Goal: Information Seeking & Learning: Learn about a topic

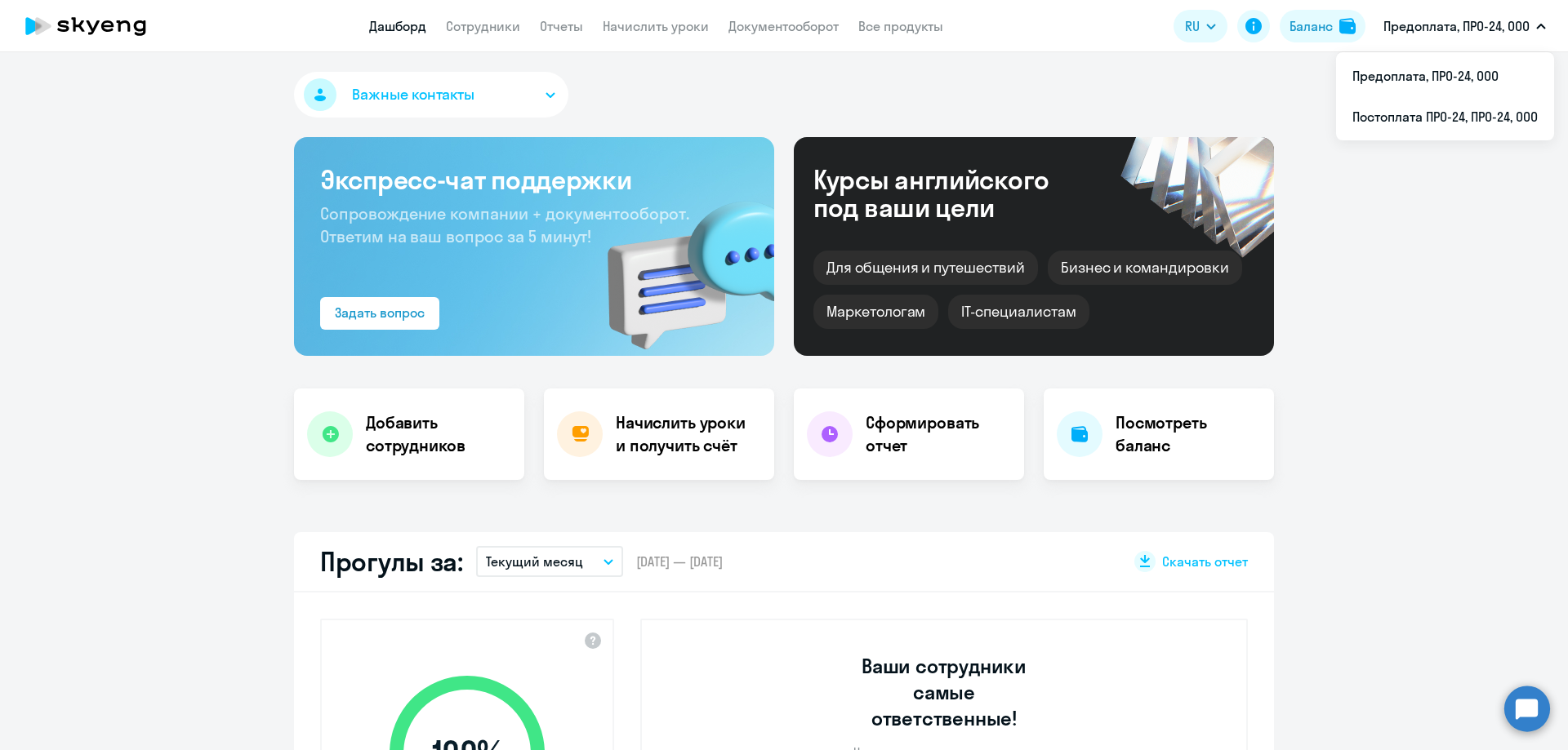
select select "30"
click at [471, 28] on link "Сотрудники" at bounding box center [483, 26] width 75 height 16
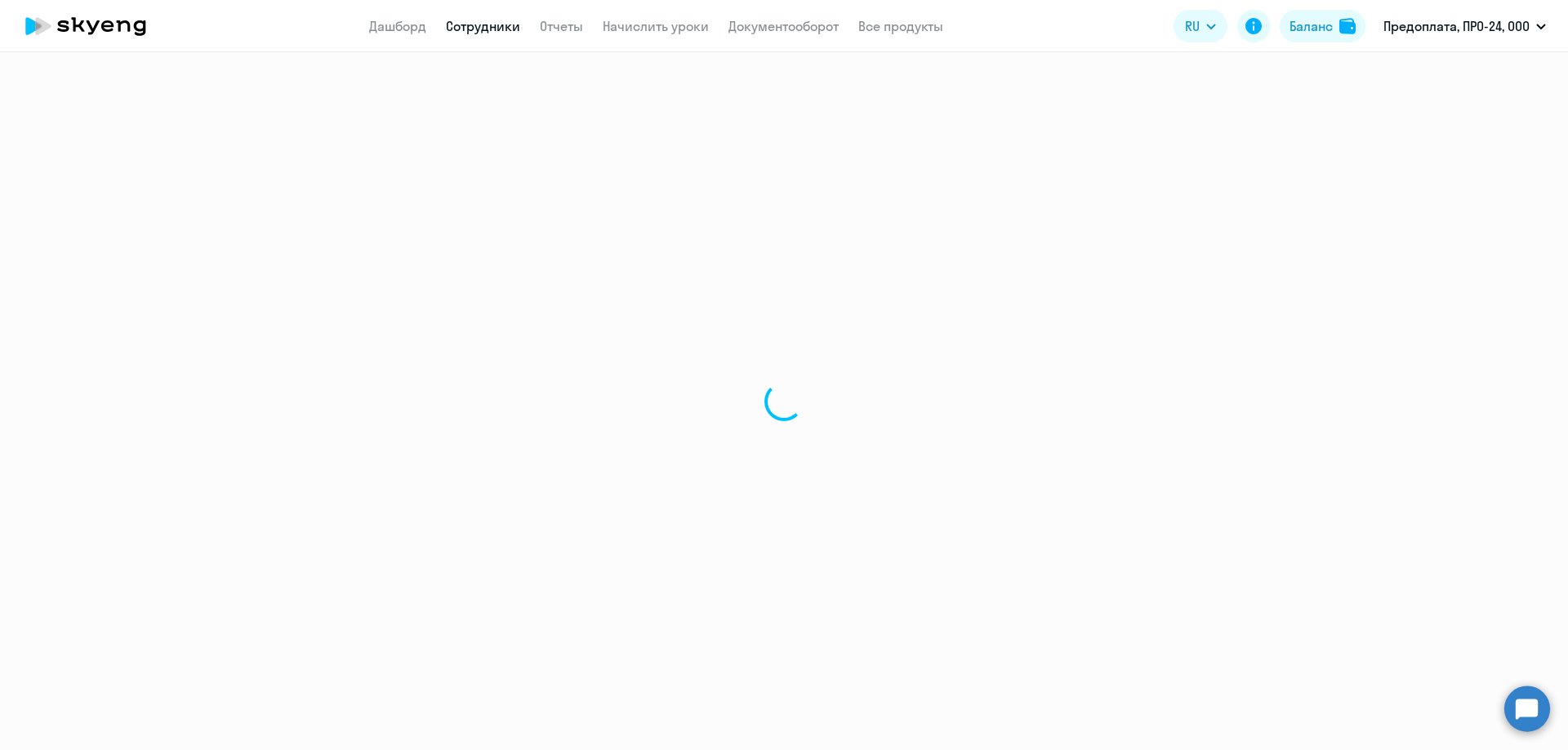
select select "30"
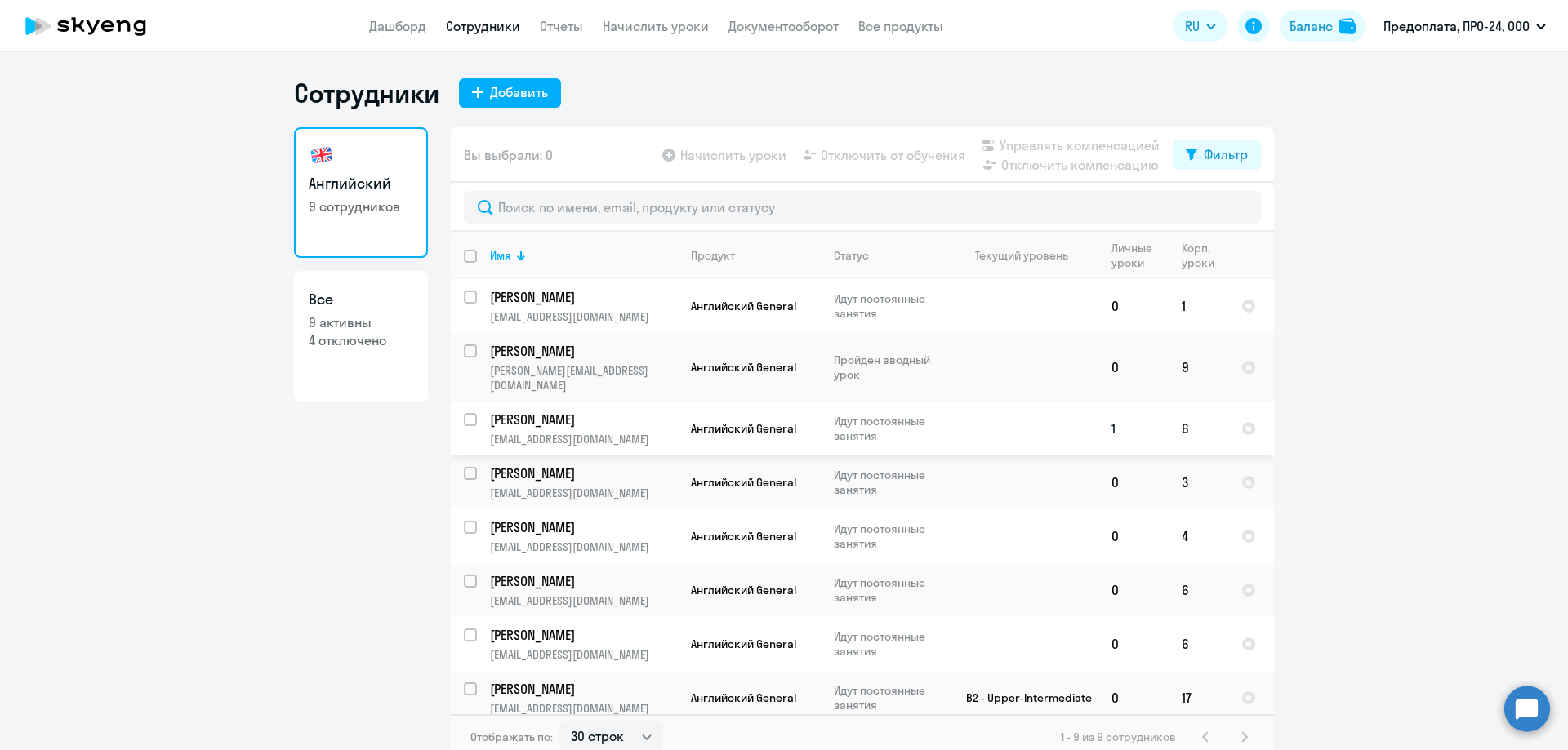
click at [1105, 417] on td "1" at bounding box center [1133, 429] width 70 height 54
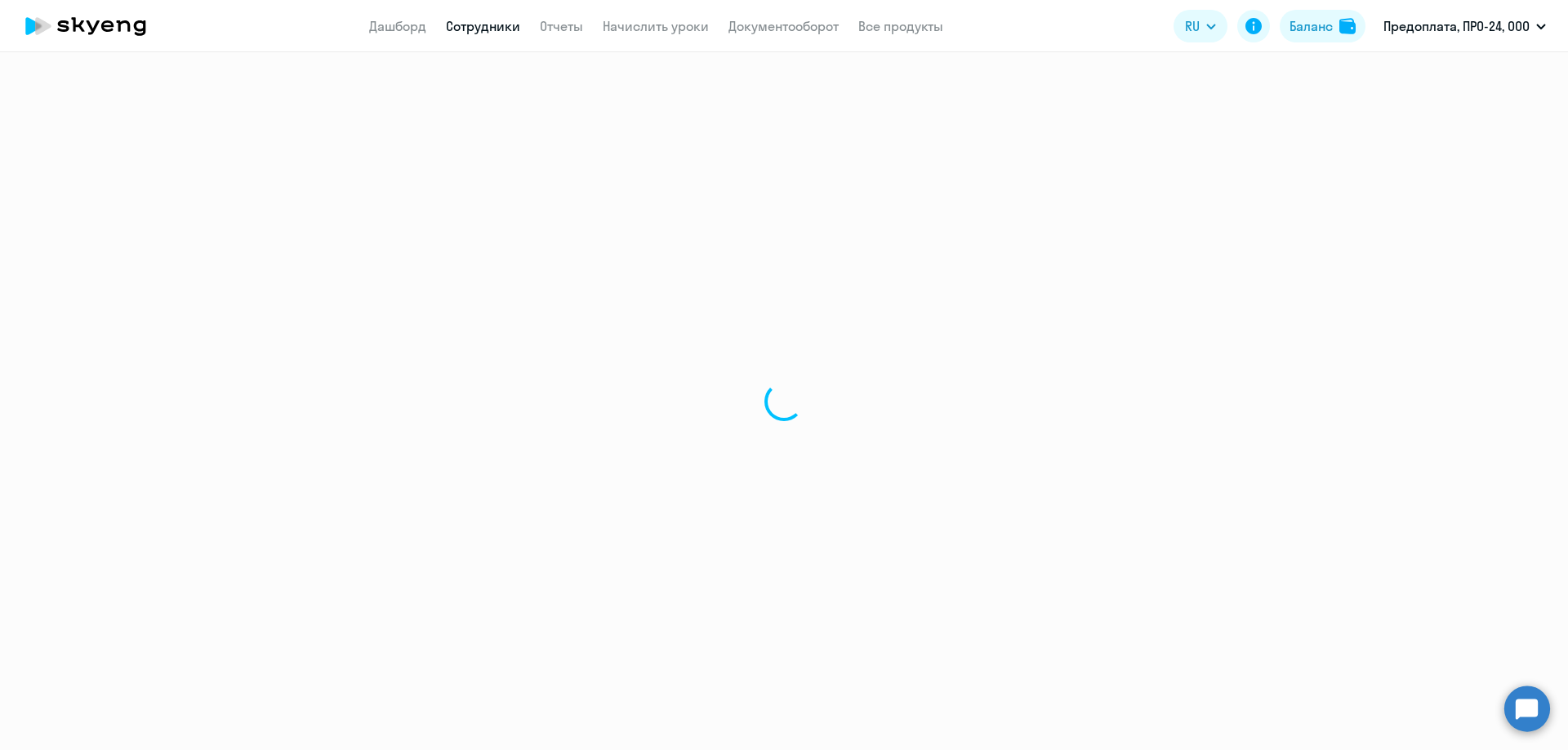
select select "english"
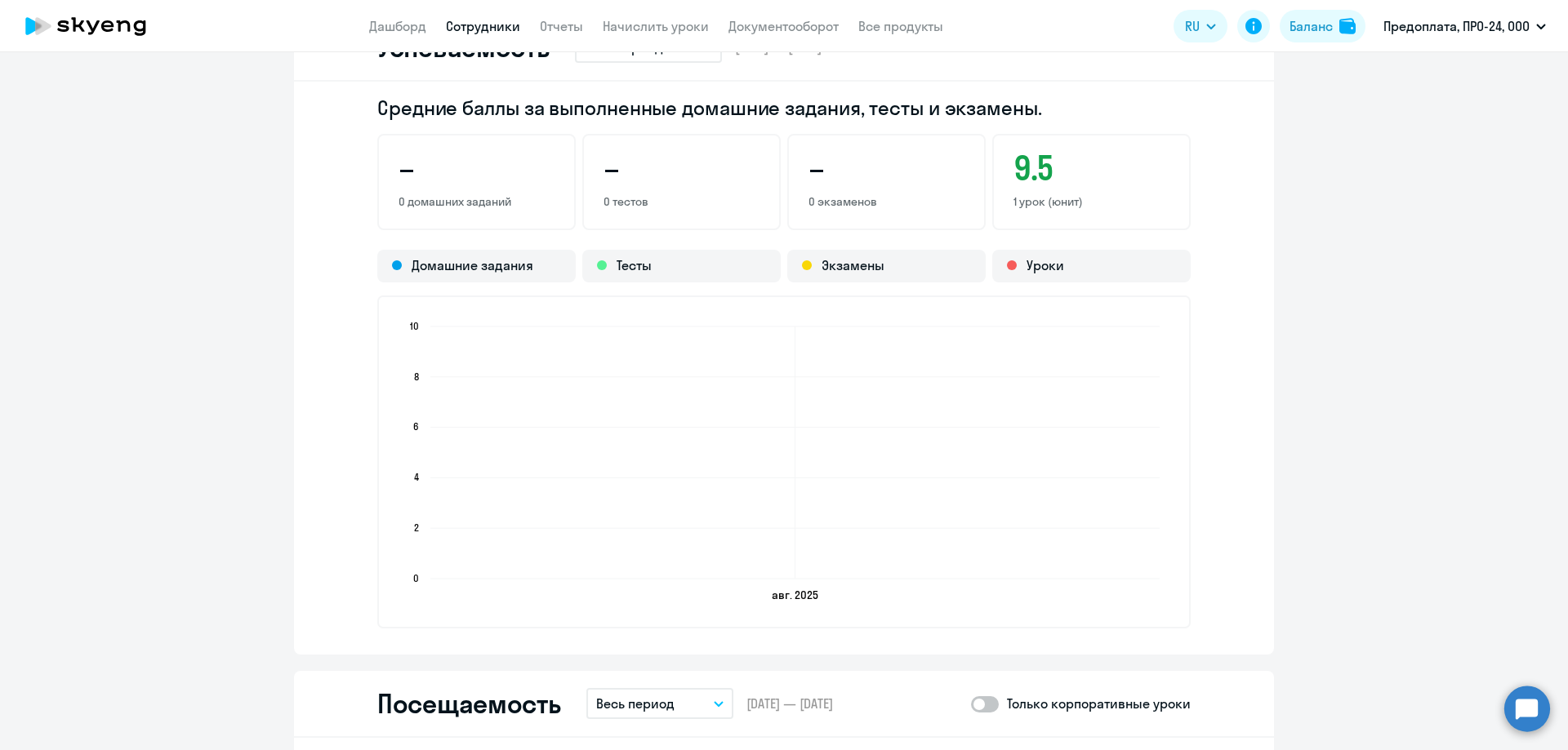
scroll to position [1306, 0]
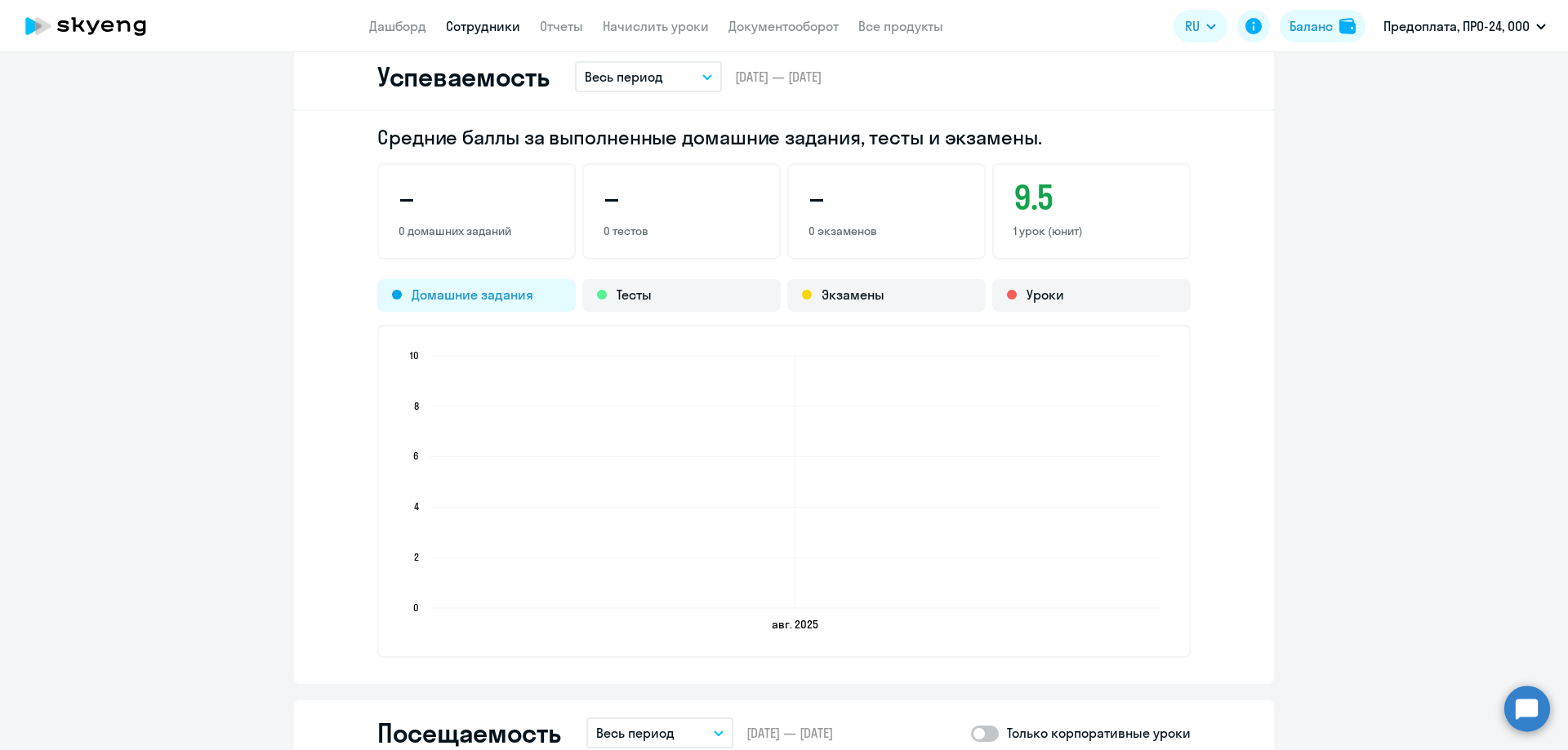
click at [442, 292] on div "Домашние задания" at bounding box center [476, 295] width 198 height 33
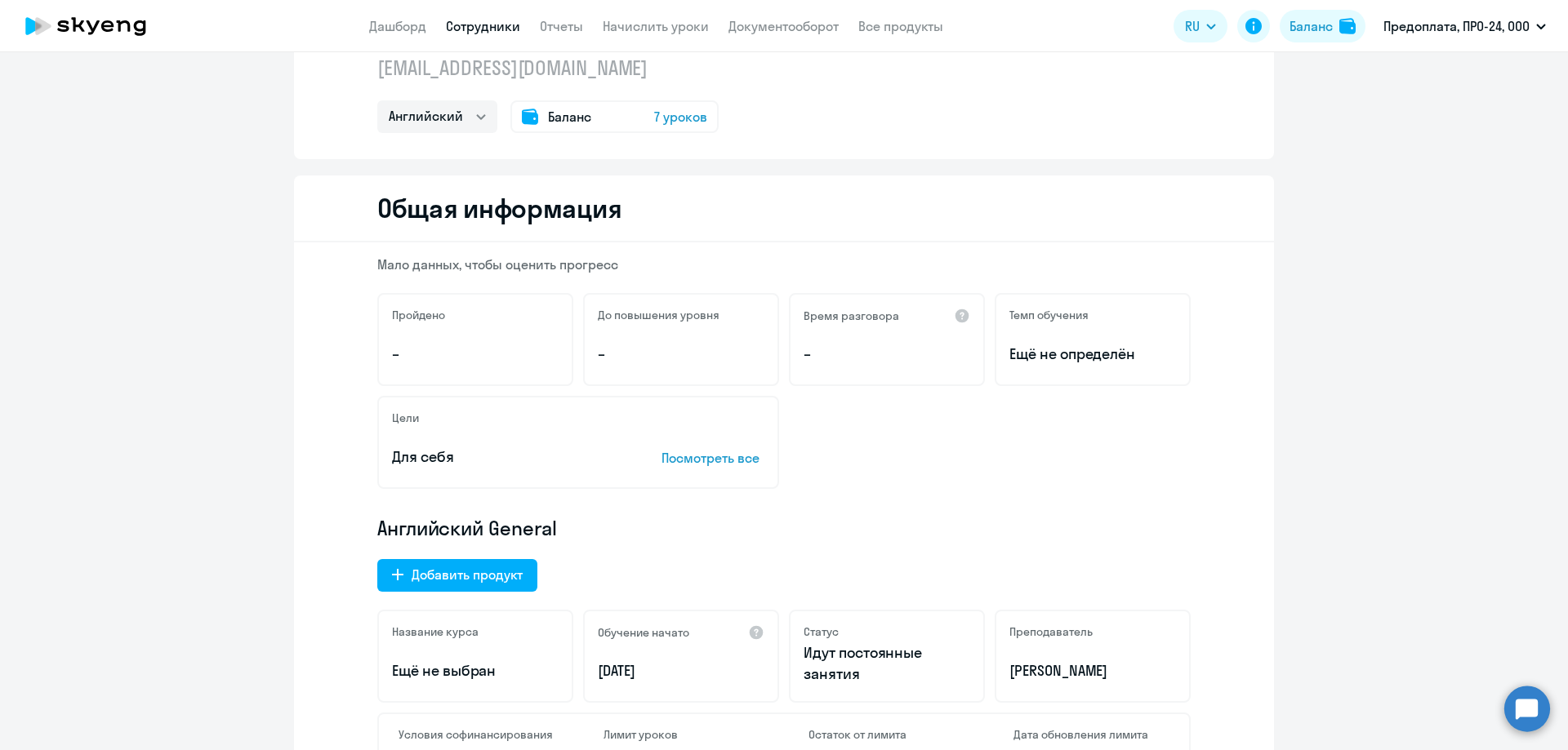
scroll to position [0, 0]
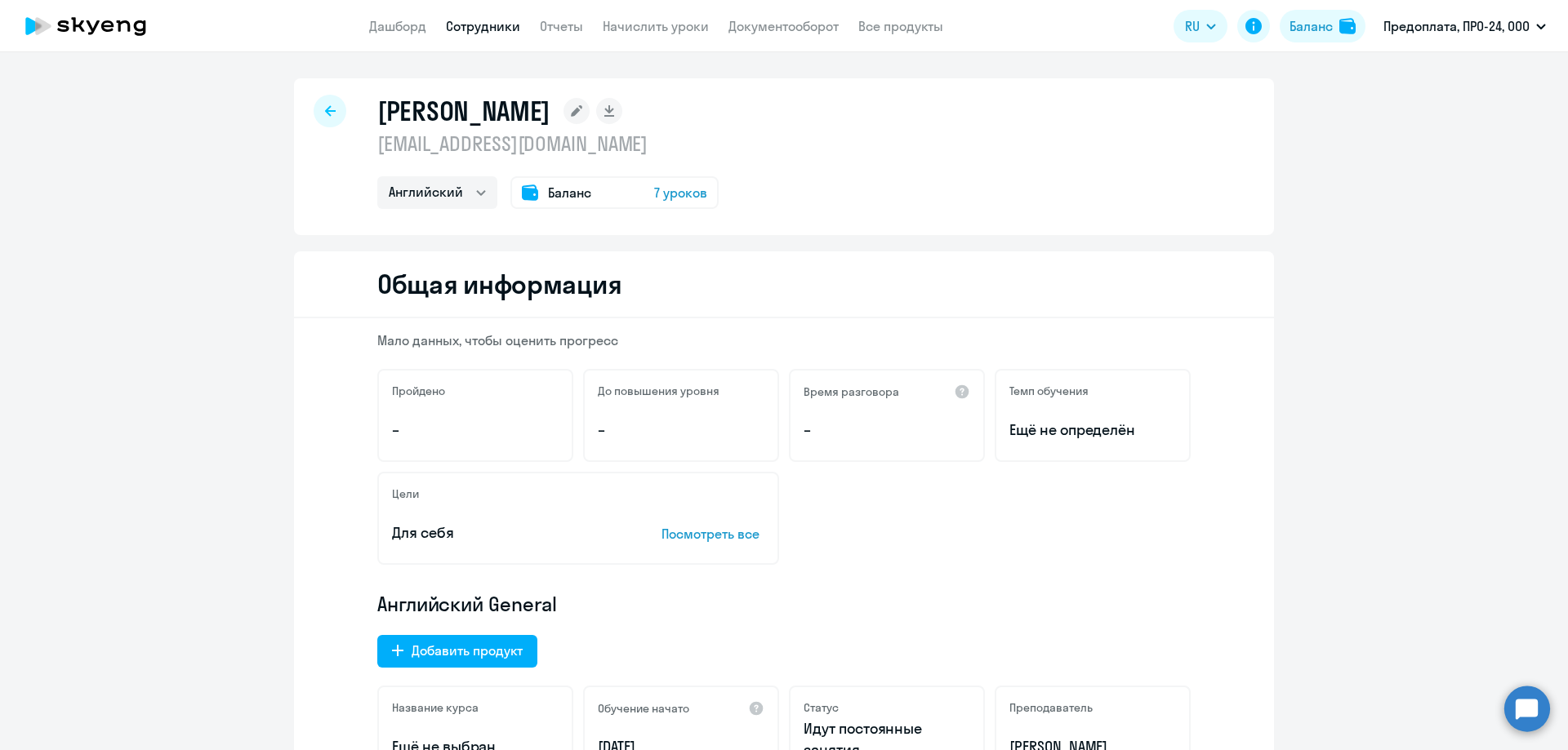
click at [325, 108] on icon at bounding box center [330, 111] width 10 height 11
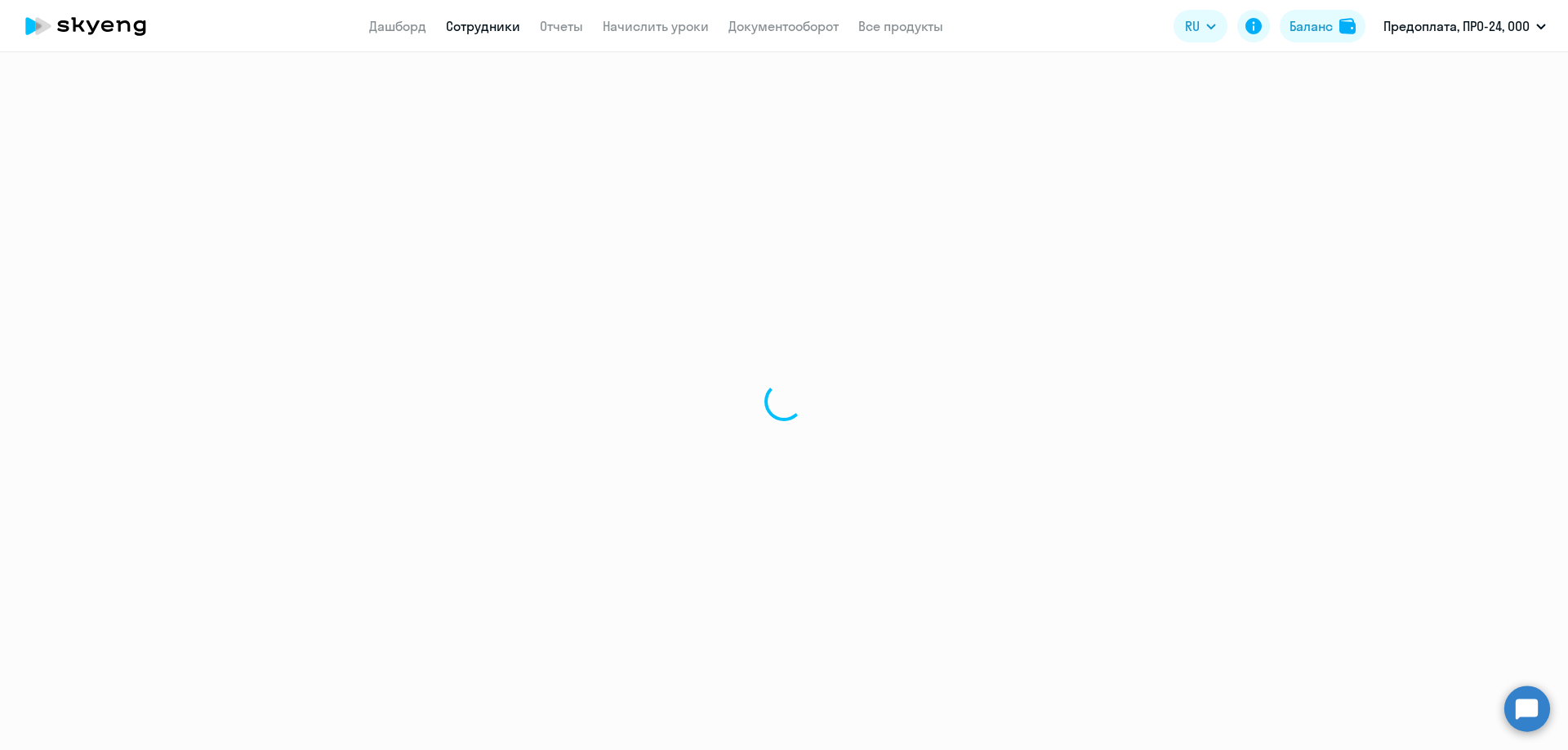
select select "30"
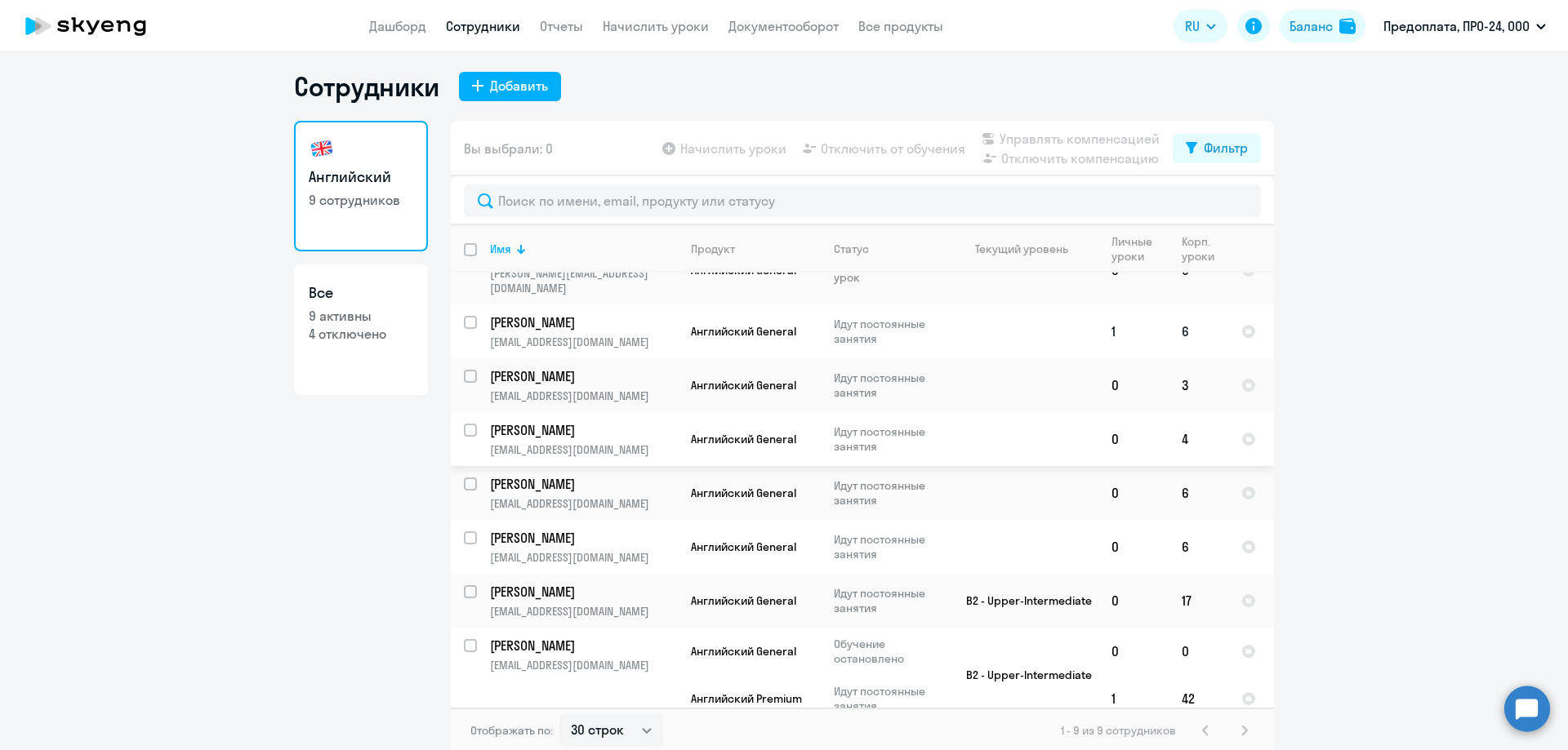
scroll to position [10, 0]
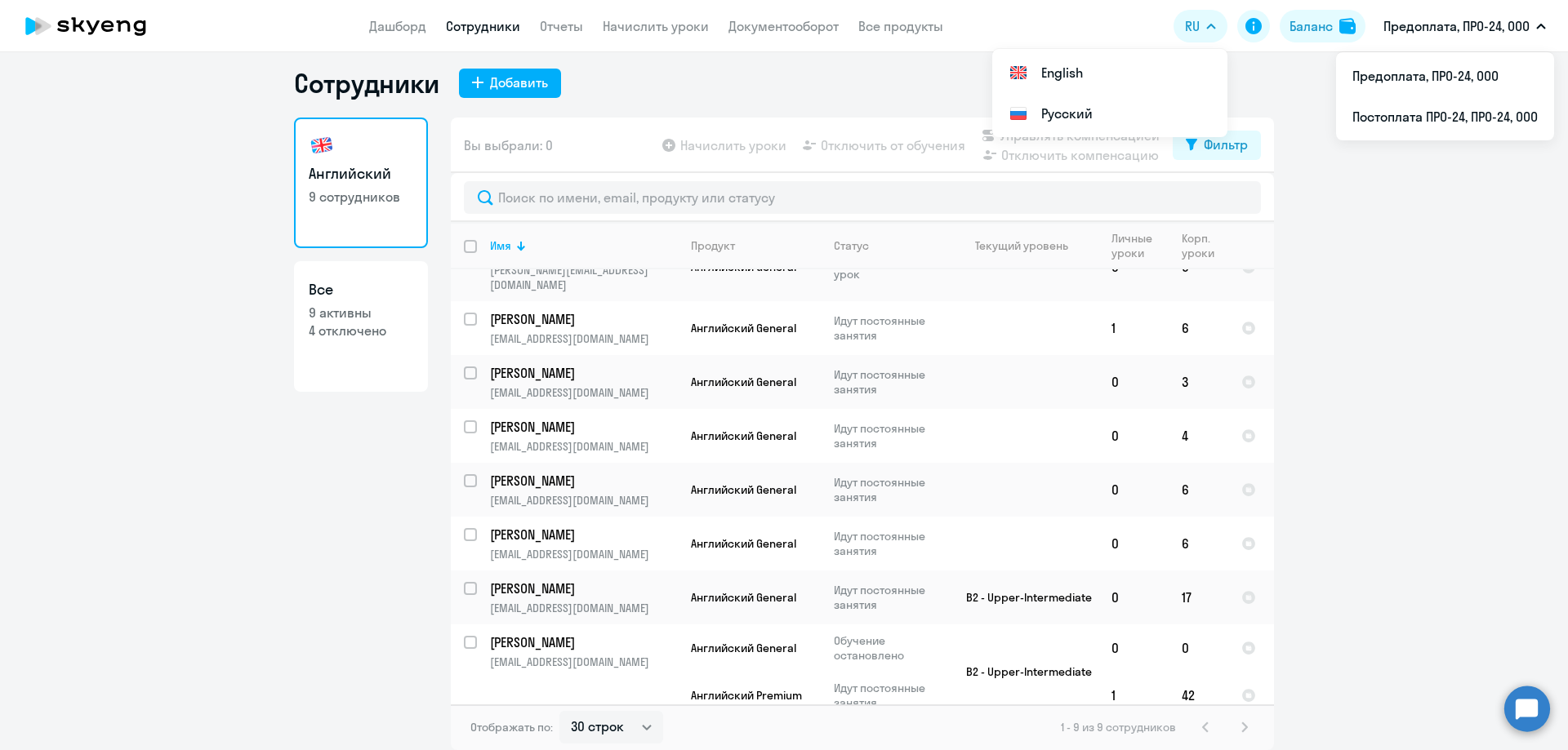
click at [1434, 23] on p "Предоплата, ПРО-24, ООО" at bounding box center [1456, 26] width 146 height 20
